Goal: Use online tool/utility: Use online tool/utility

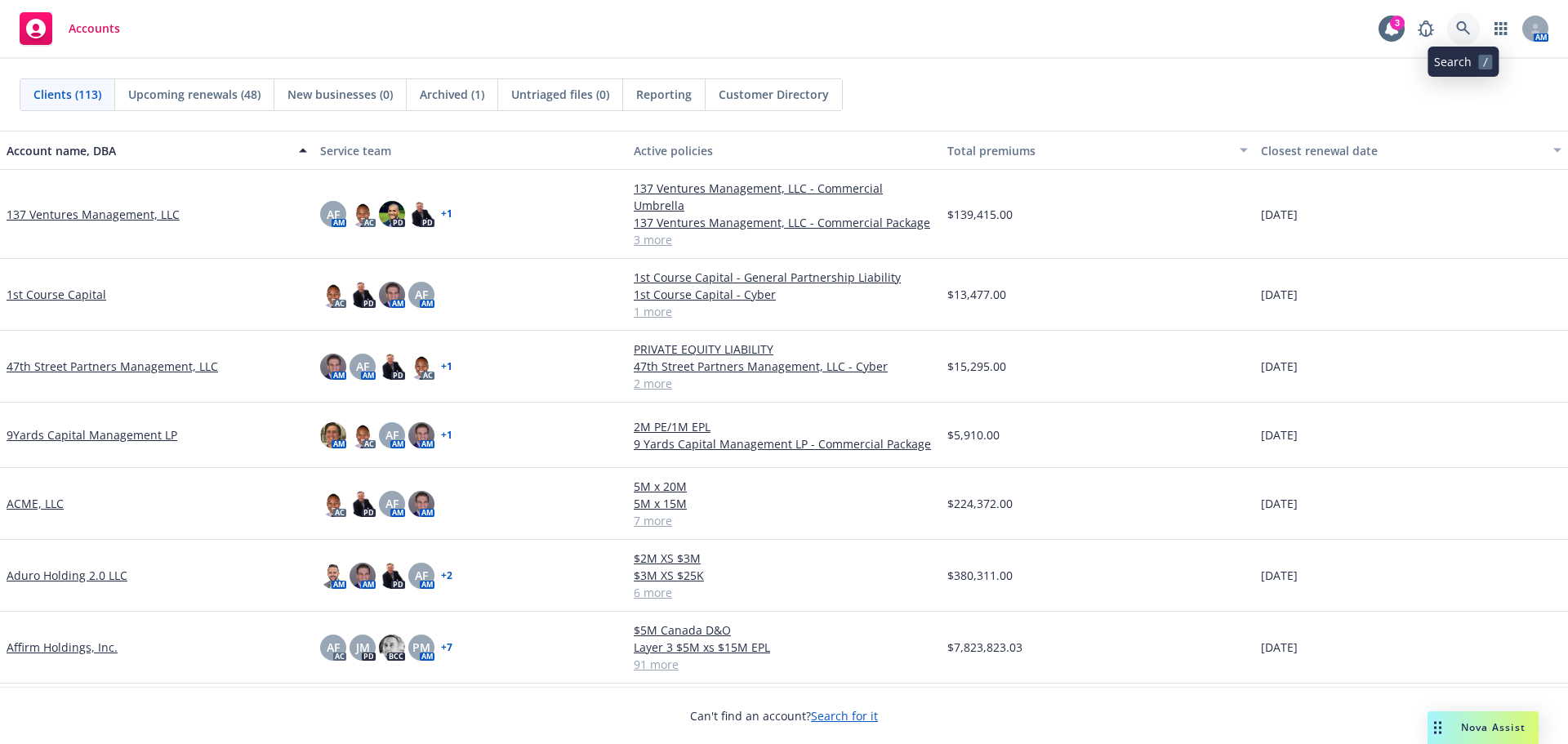
click at [1457, 16] on link at bounding box center [1463, 28] width 32 height 32
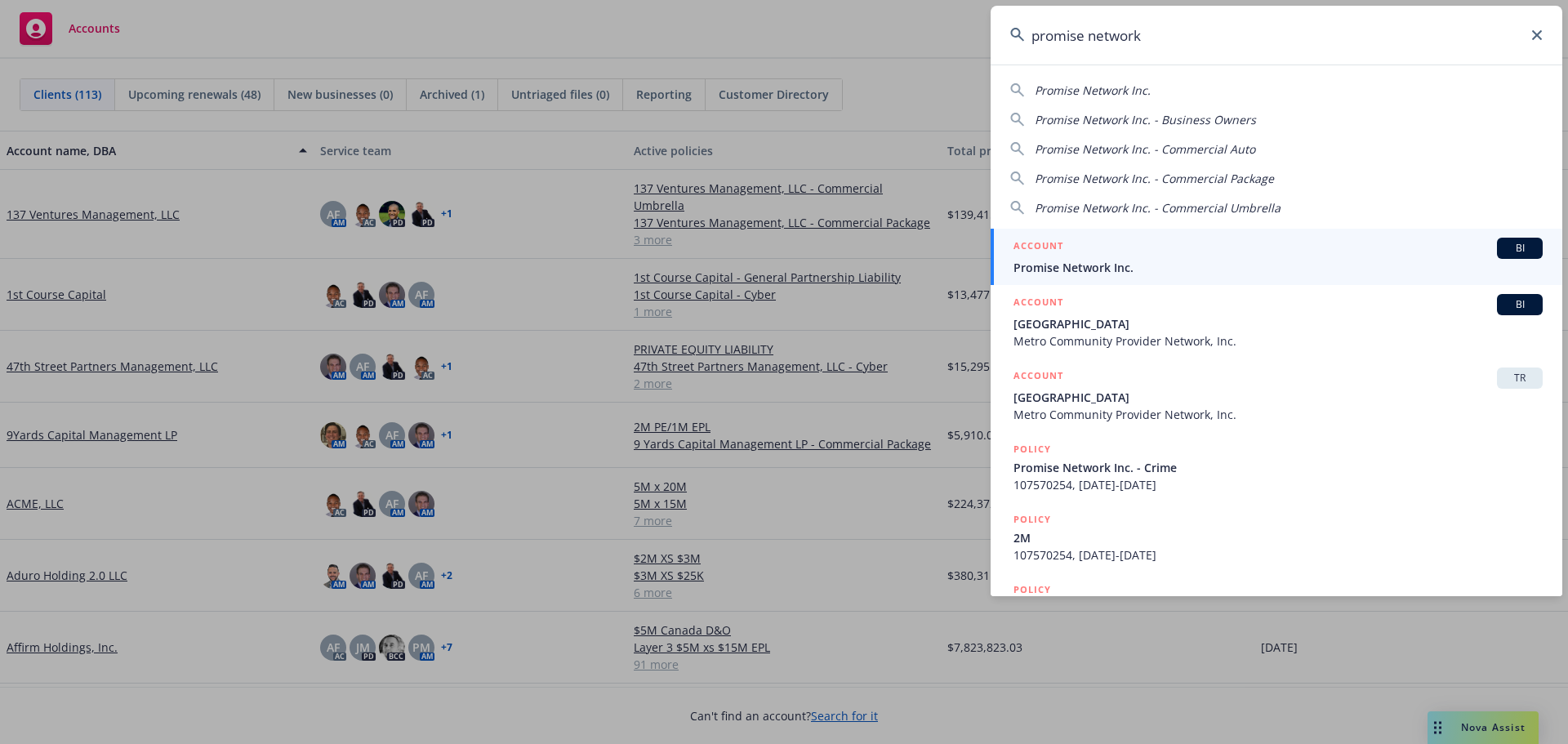
type input "promise network"
click at [1121, 257] on div "ACCOUNT BI" at bounding box center [1278, 247] width 529 height 21
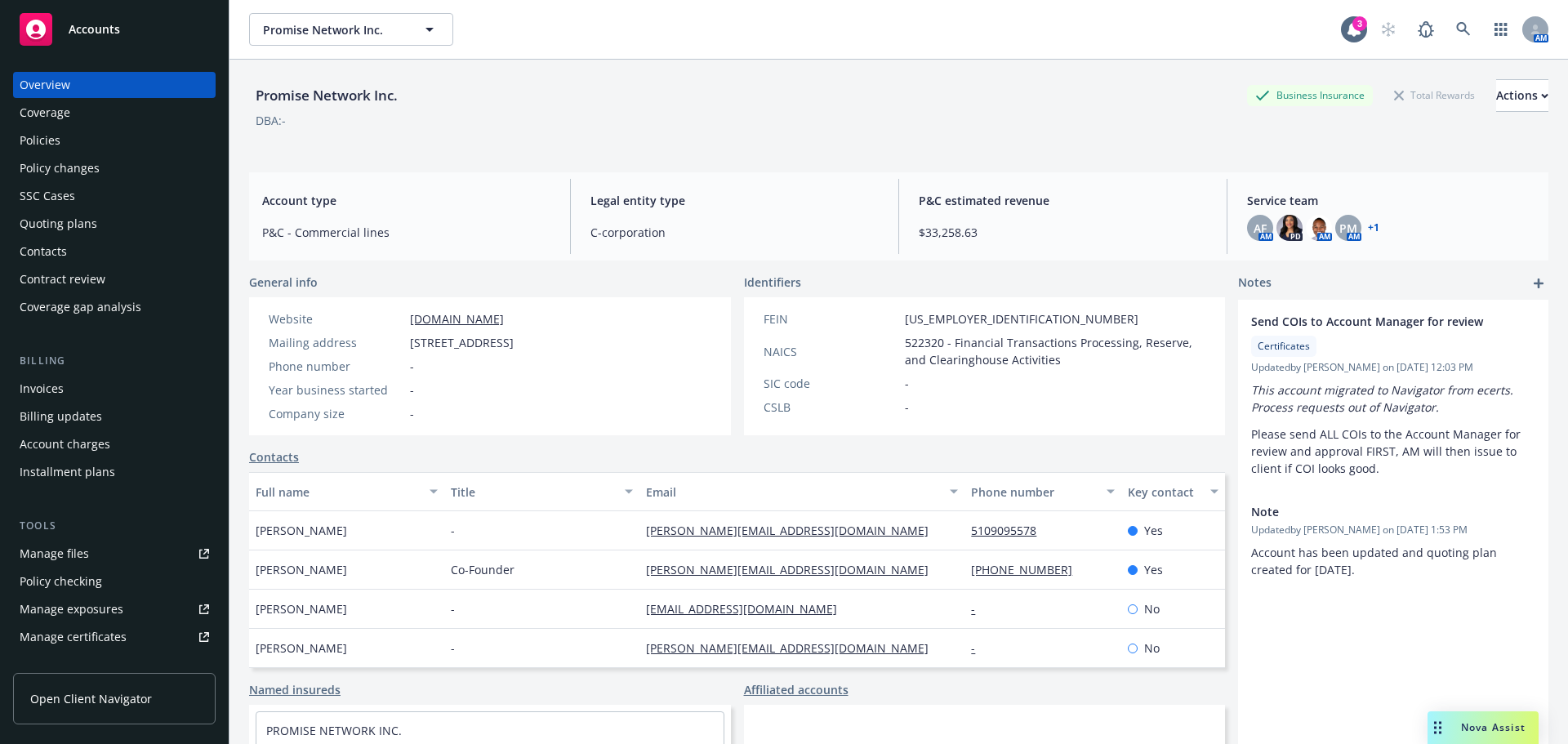
click at [1463, 724] on span "Nova Assist" at bounding box center [1494, 727] width 65 height 14
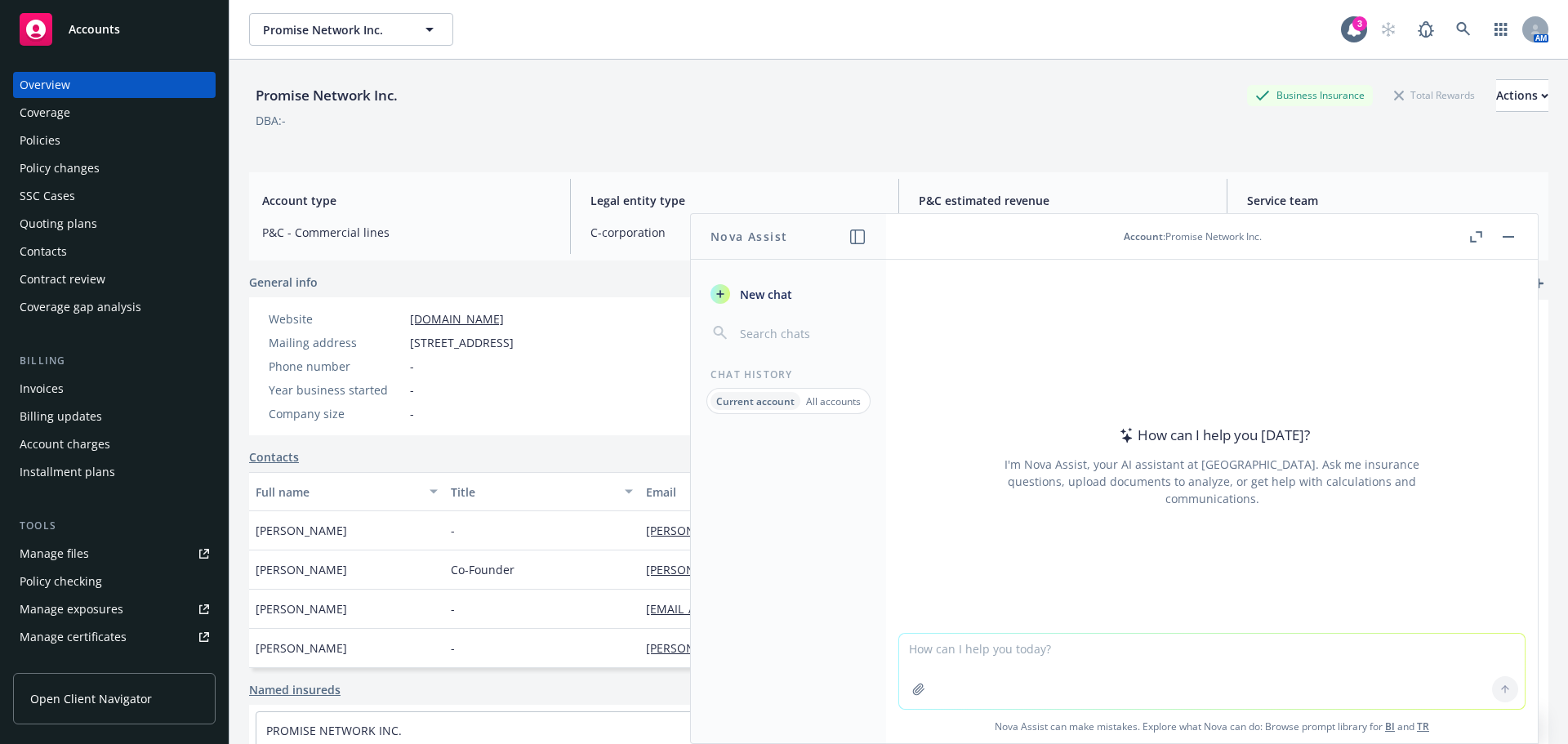
click at [981, 656] on textarea at bounding box center [1212, 671] width 625 height 75
click at [1230, 648] on textarea "Could you please summarize the following quote concisely:" at bounding box center [1212, 670] width 625 height 77
paste textarea "[US_STATE] Insurance Company (“TIC”) may not meet the criteria for eligibility …"
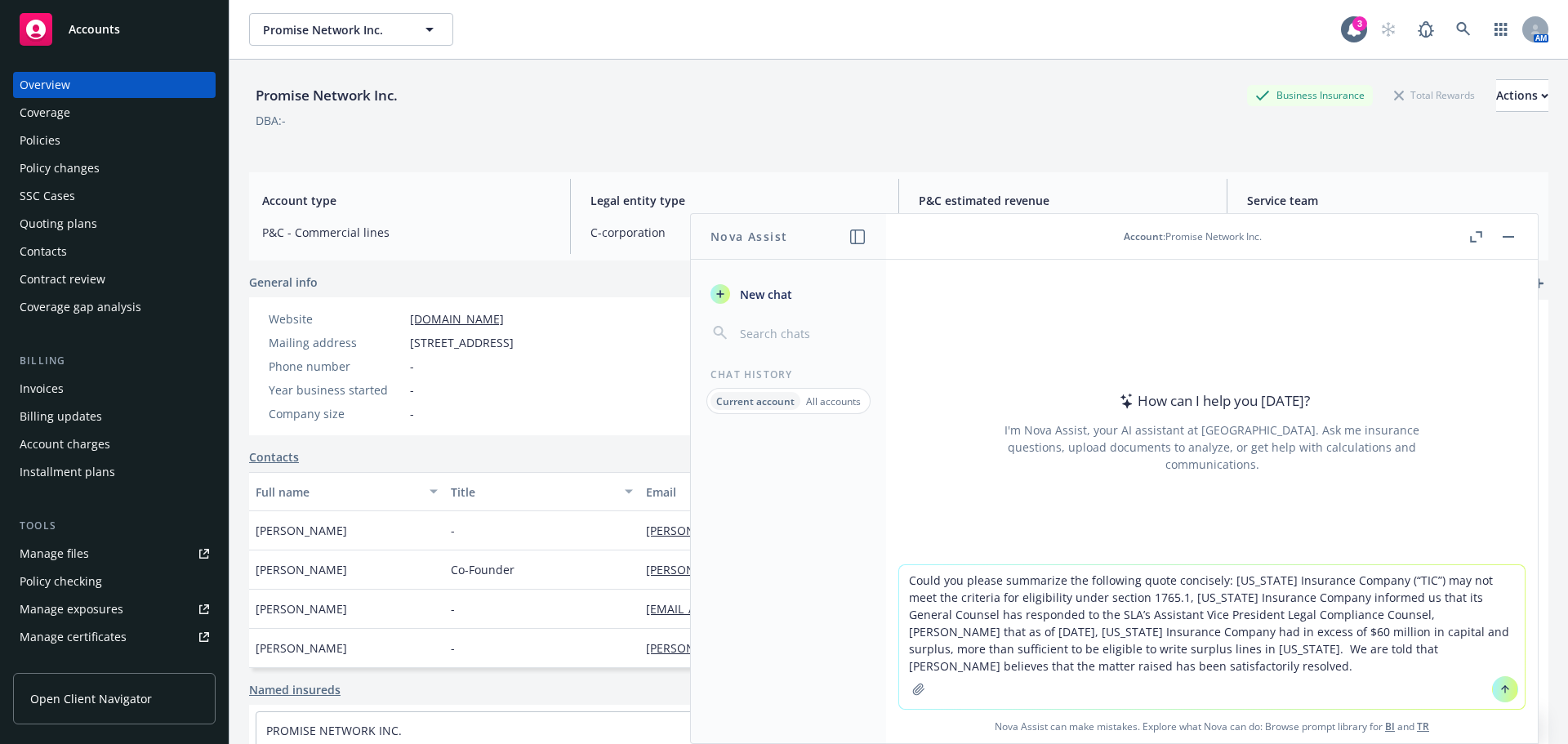
type textarea "Could you please summarize the following quote concisely: [US_STATE] Insurance …"
click at [1492, 690] on button at bounding box center [1505, 689] width 26 height 26
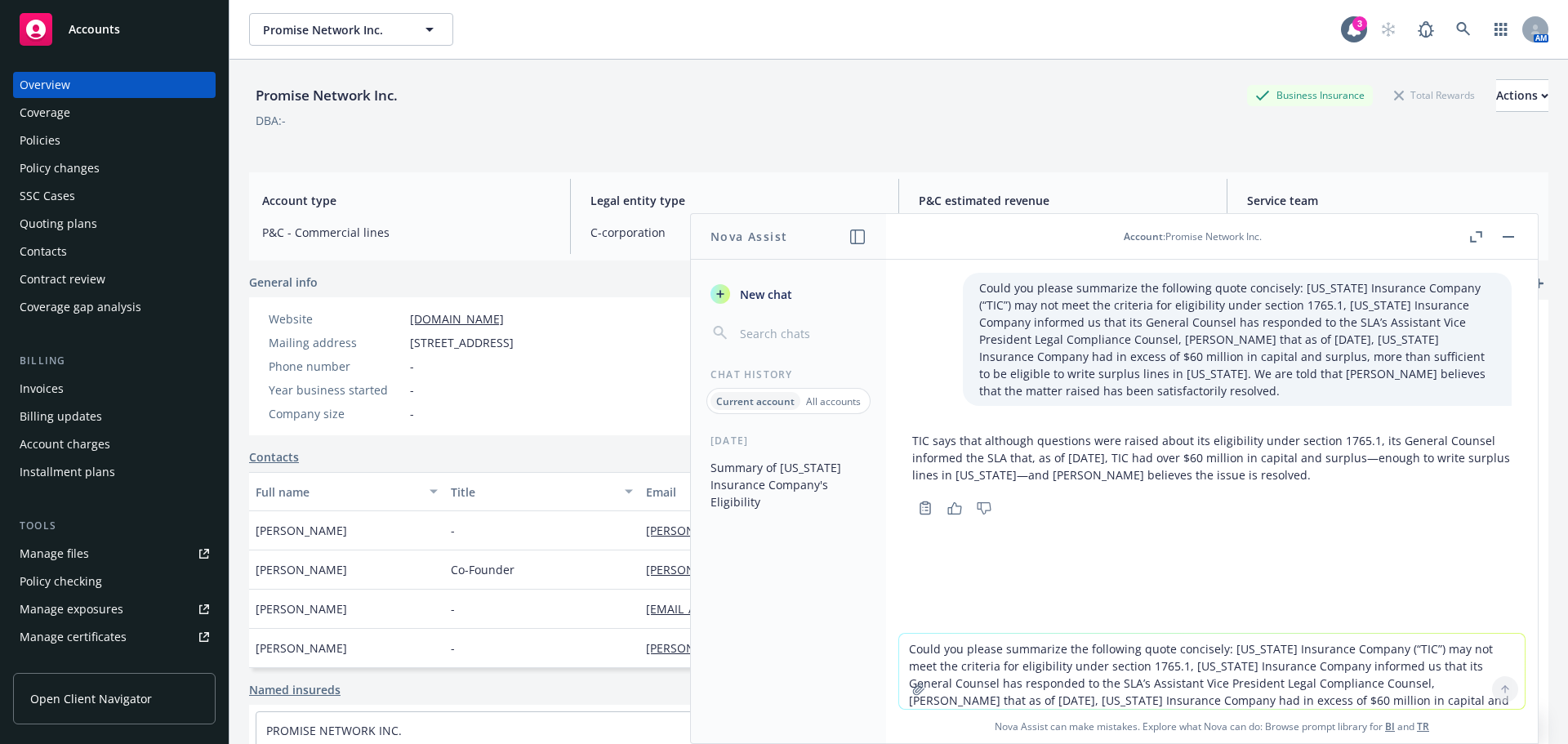
click at [958, 502] on icon "button" at bounding box center [955, 508] width 14 height 12
click at [910, 425] on div "TIC says that although questions were raised about its eligibility under sectio…" at bounding box center [1212, 472] width 625 height 94
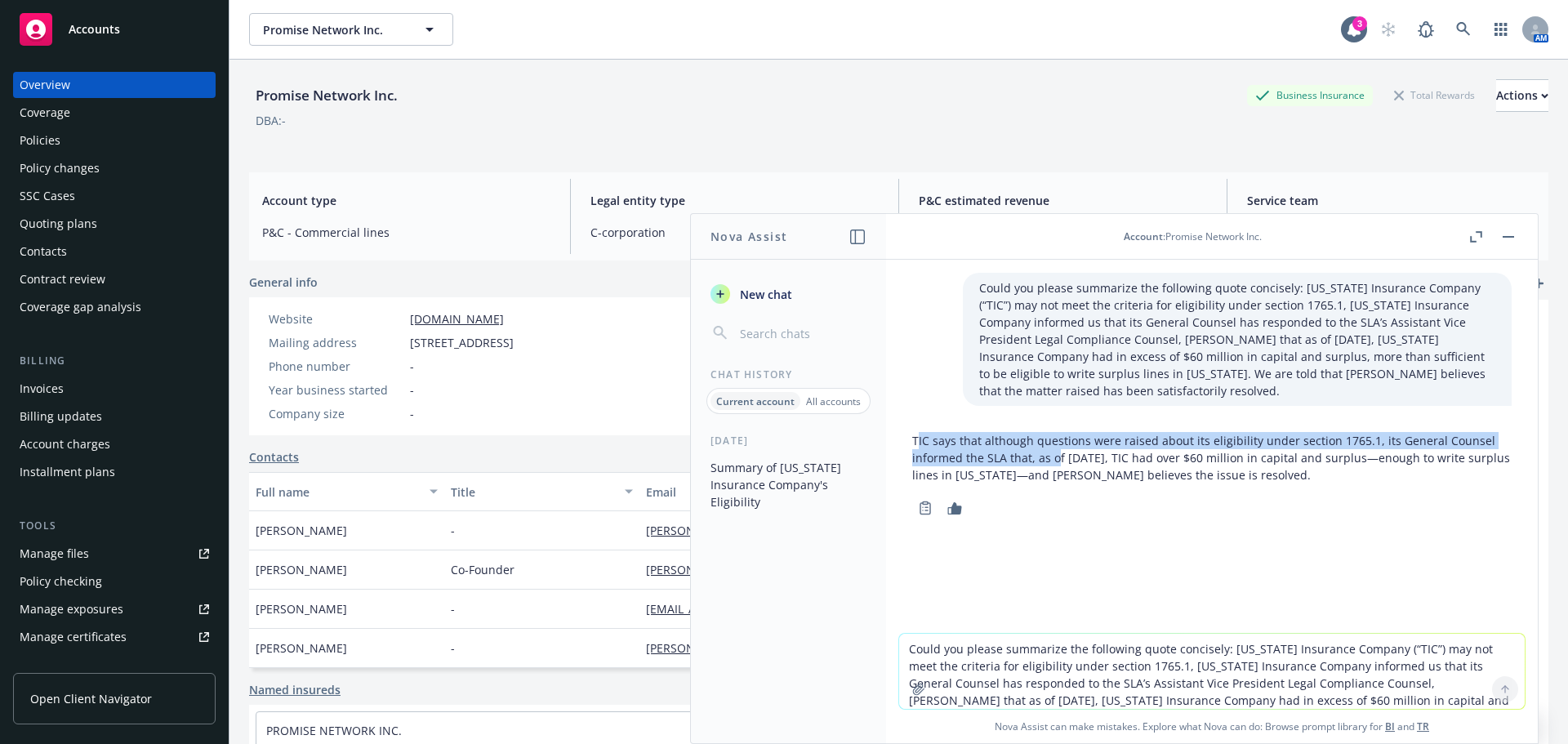
drag, startPoint x: 915, startPoint y: 423, endPoint x: 1057, endPoint y: 436, distance: 142.6
click at [1057, 436] on p "TIC says that although questions were raised about its eligibility under sectio…" at bounding box center [1212, 457] width 600 height 51
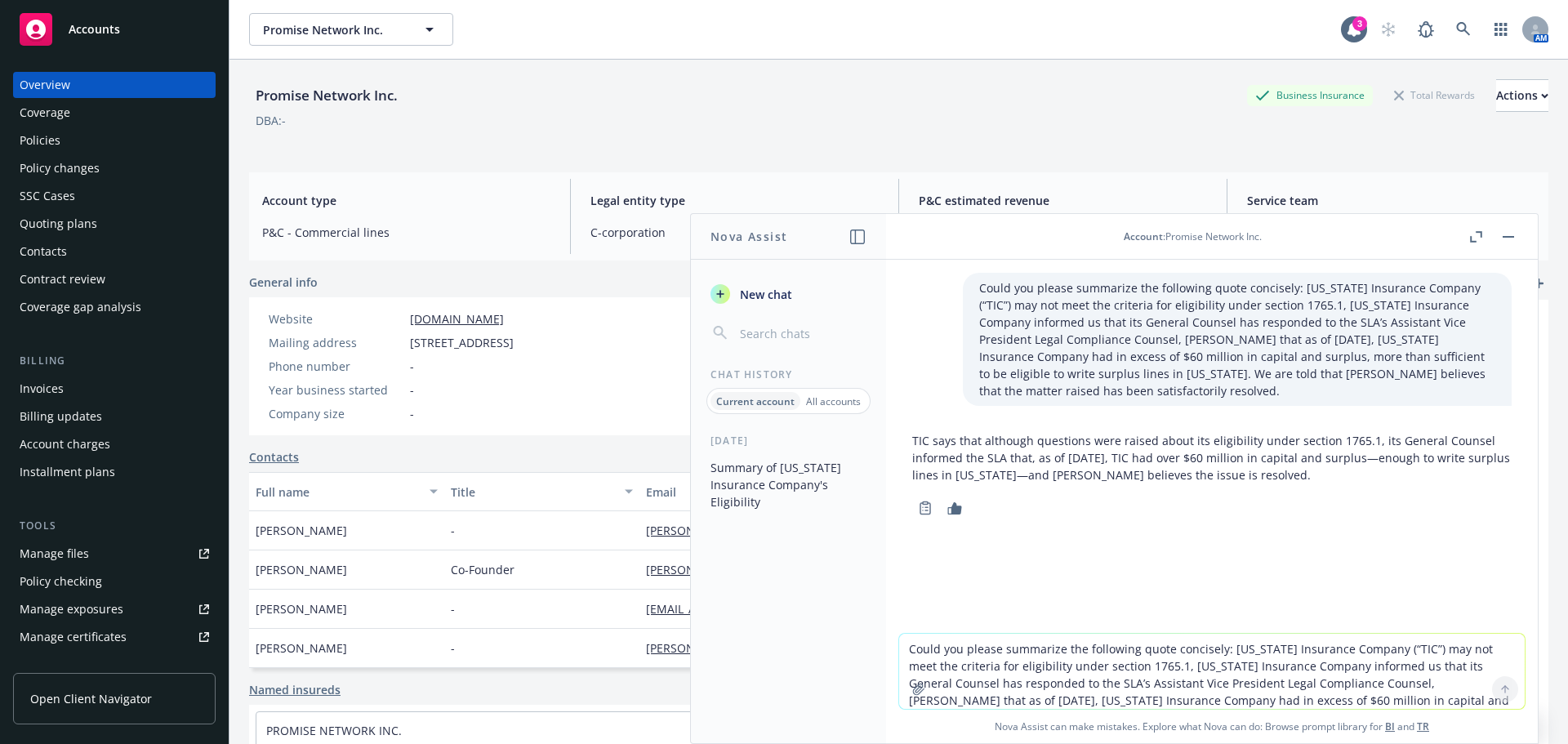
click at [912, 432] on p "TIC says that although questions were raised about its eligibility under sectio…" at bounding box center [1212, 457] width 600 height 51
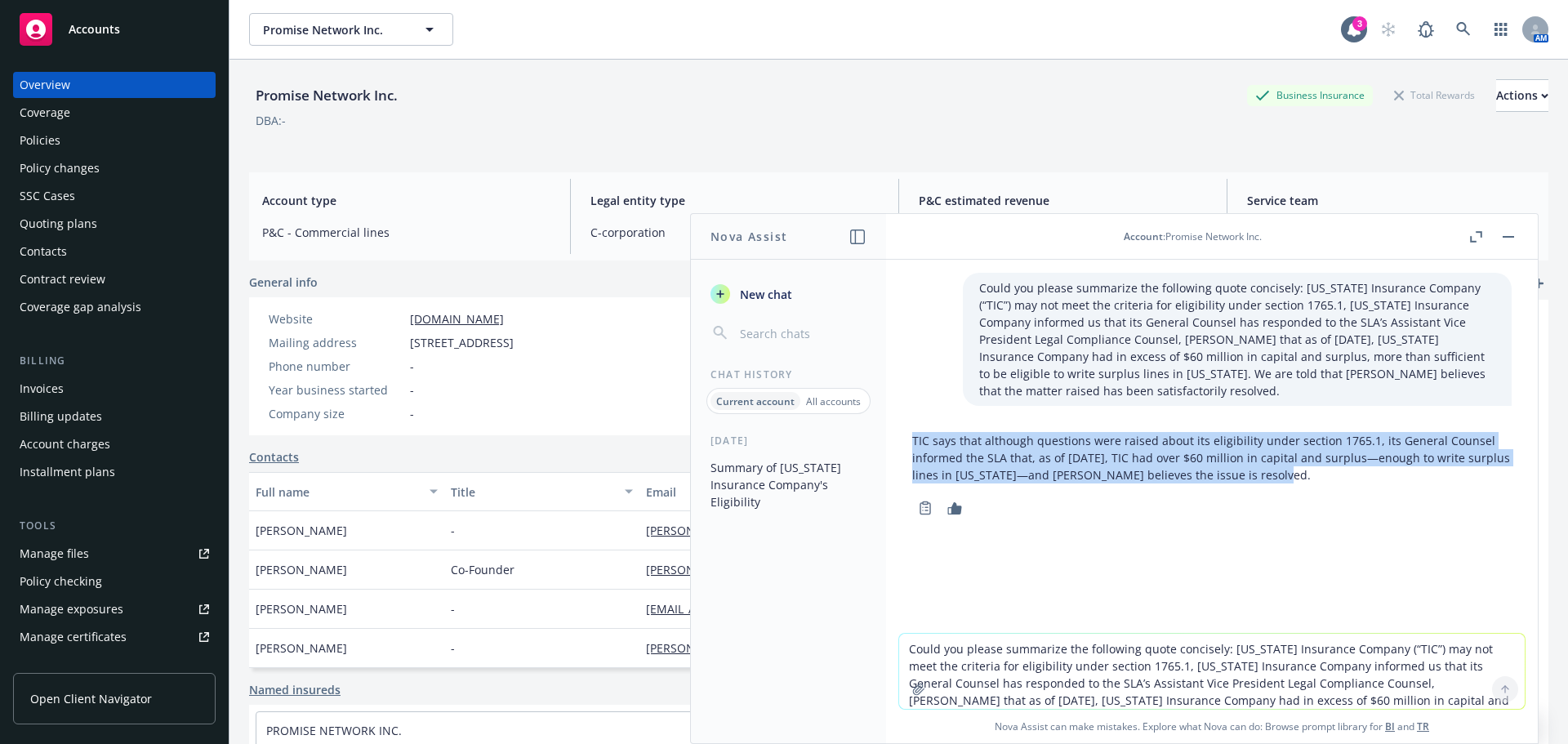
drag, startPoint x: 912, startPoint y: 421, endPoint x: 1301, endPoint y: 457, distance: 390.7
click at [1301, 457] on p "TIC says that although questions were raised about its eligibility under sectio…" at bounding box center [1212, 457] width 600 height 51
copy p "TIC says that although questions were raised about its eligibility under sectio…"
click at [1513, 232] on button "button" at bounding box center [1508, 236] width 20 height 20
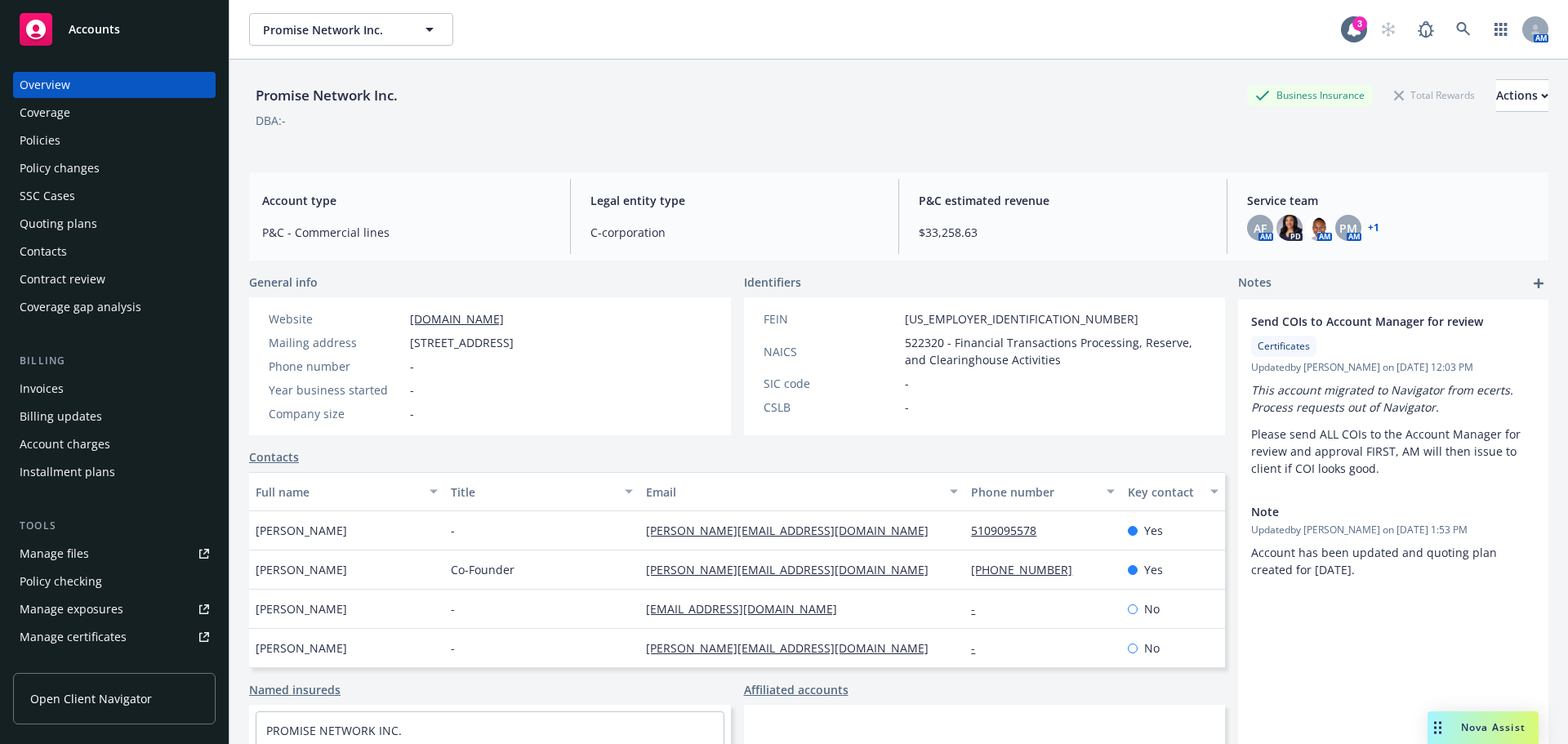
click at [756, 126] on div "DBA: -" at bounding box center [898, 121] width 1299 height 17
